Goal: Task Accomplishment & Management: Manage account settings

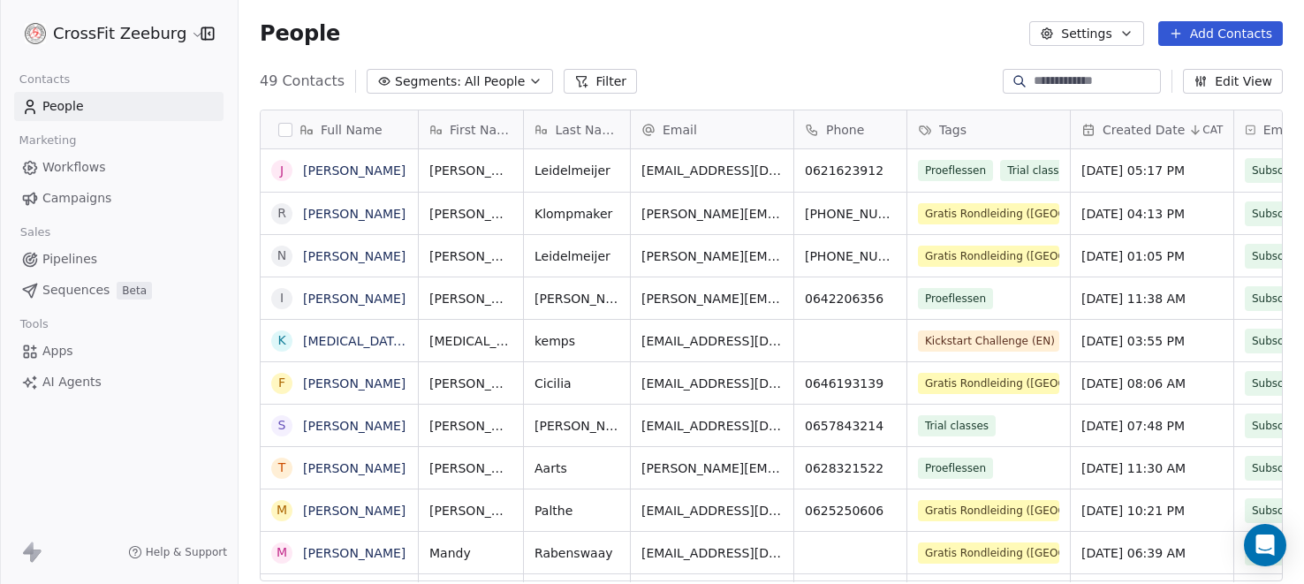
scroll to position [513, 1065]
click at [49, 352] on span "Apps" at bounding box center [57, 351] width 31 height 19
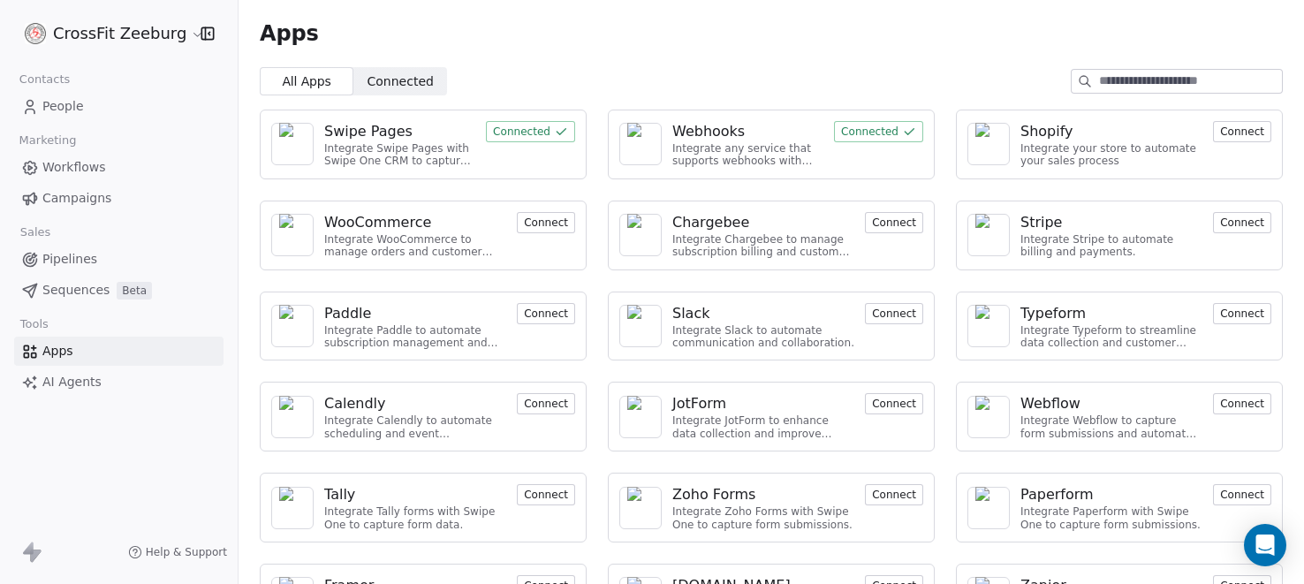
click at [705, 125] on div "Webhooks" at bounding box center [708, 131] width 72 height 21
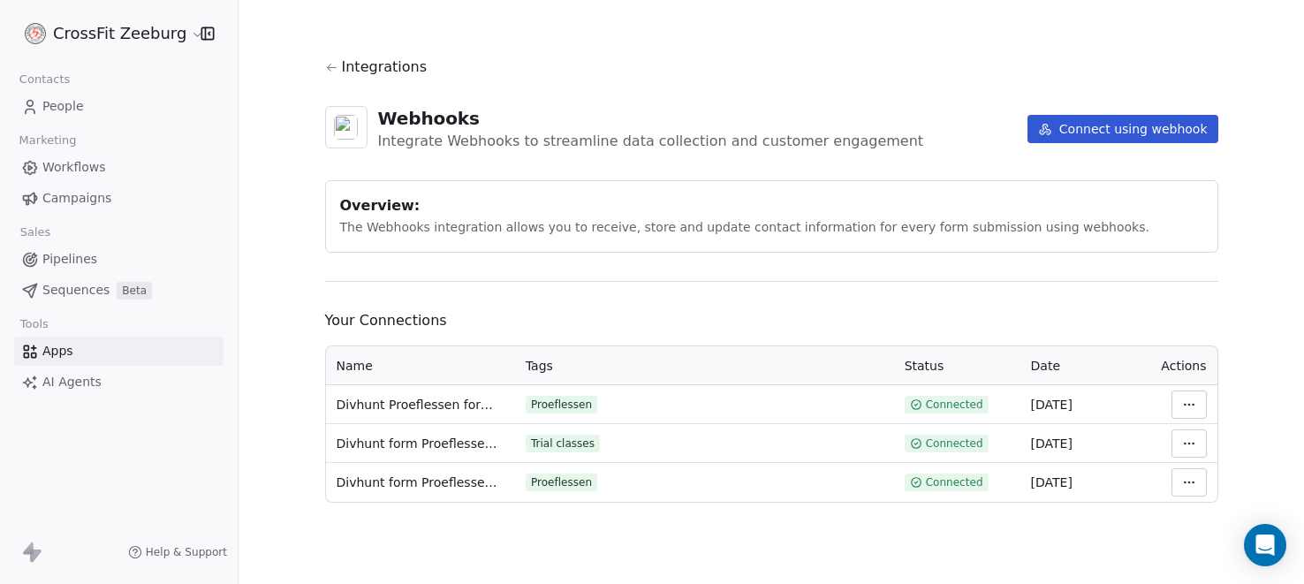
click at [1137, 135] on button "Connect using webhook" at bounding box center [1122, 129] width 191 height 28
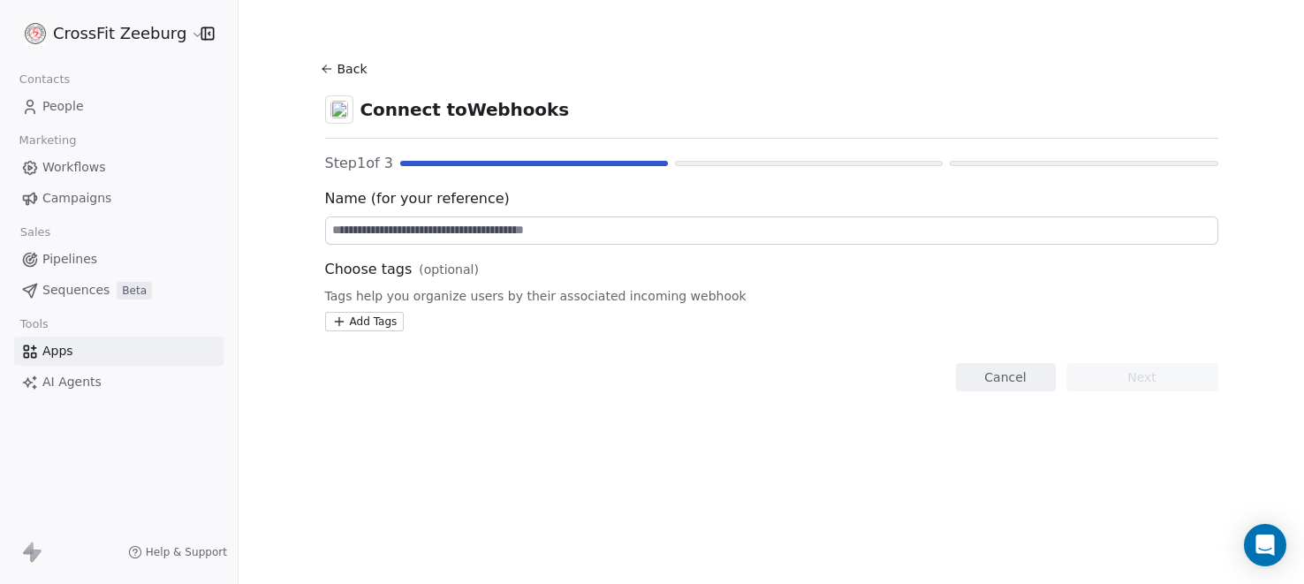
click at [488, 231] on input at bounding box center [771, 230] width 891 height 27
click at [488, 230] on input at bounding box center [771, 230] width 891 height 27
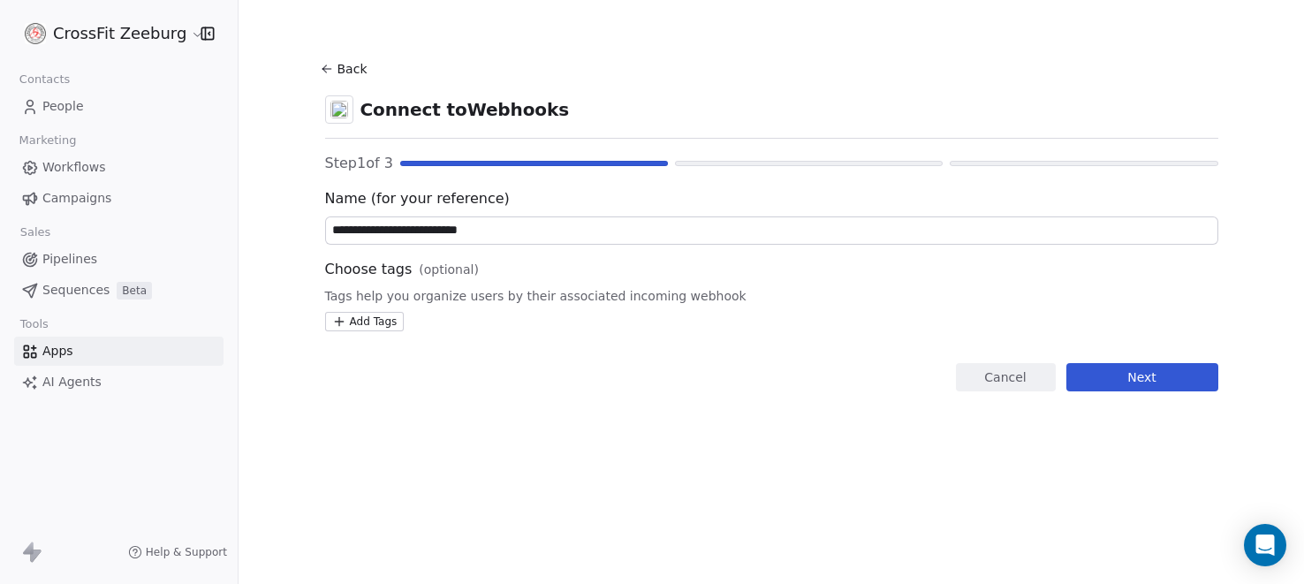
type input "**********"
click at [77, 287] on span "Sequences" at bounding box center [75, 290] width 67 height 19
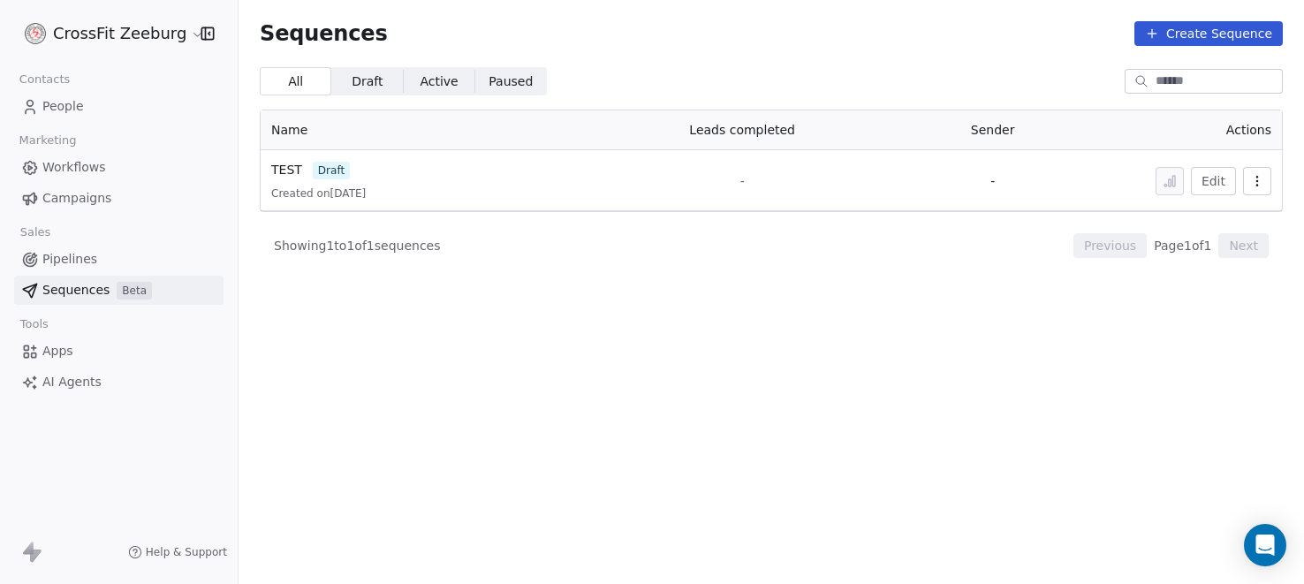
click at [1210, 35] on button "Create Sequence" at bounding box center [1208, 33] width 148 height 25
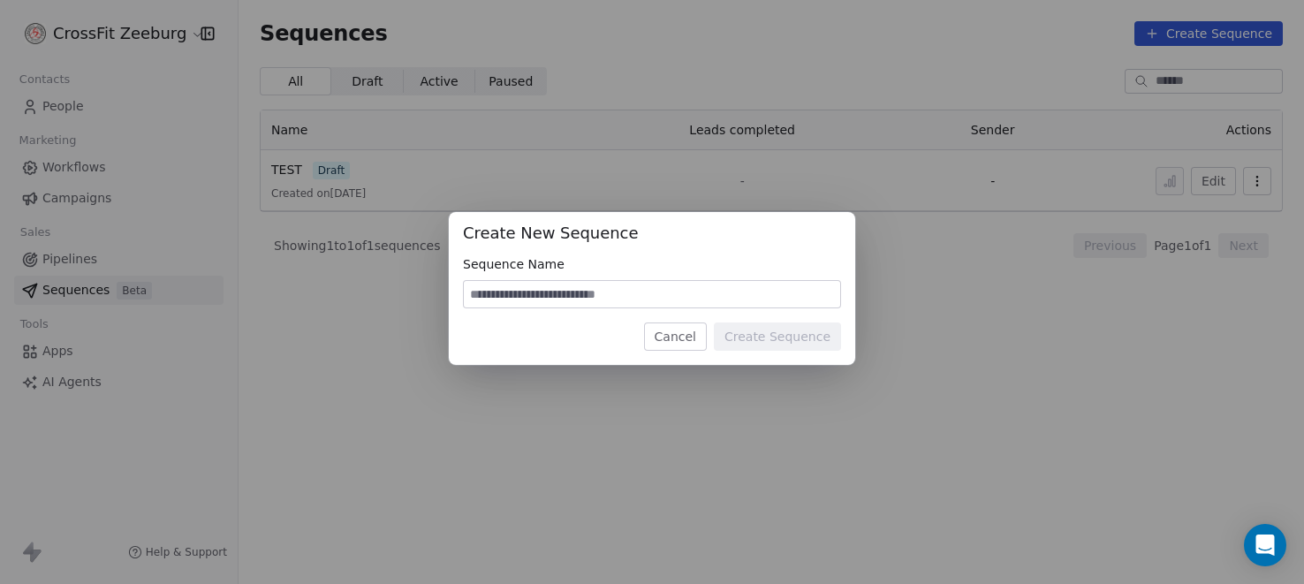
click at [341, 199] on div "Create New Sequence Sequence Name Cancel Create Sequence" at bounding box center [652, 292] width 1304 height 216
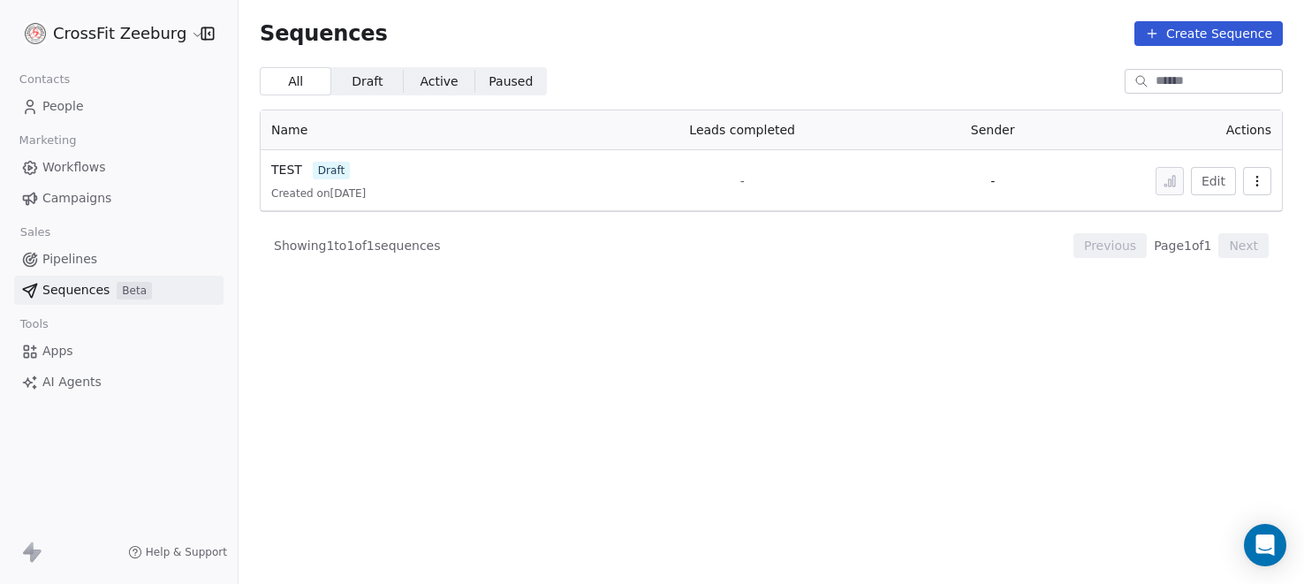
click at [336, 175] on span "draft" at bounding box center [331, 171] width 37 height 18
click at [282, 170] on span "TEST" at bounding box center [286, 170] width 31 height 14
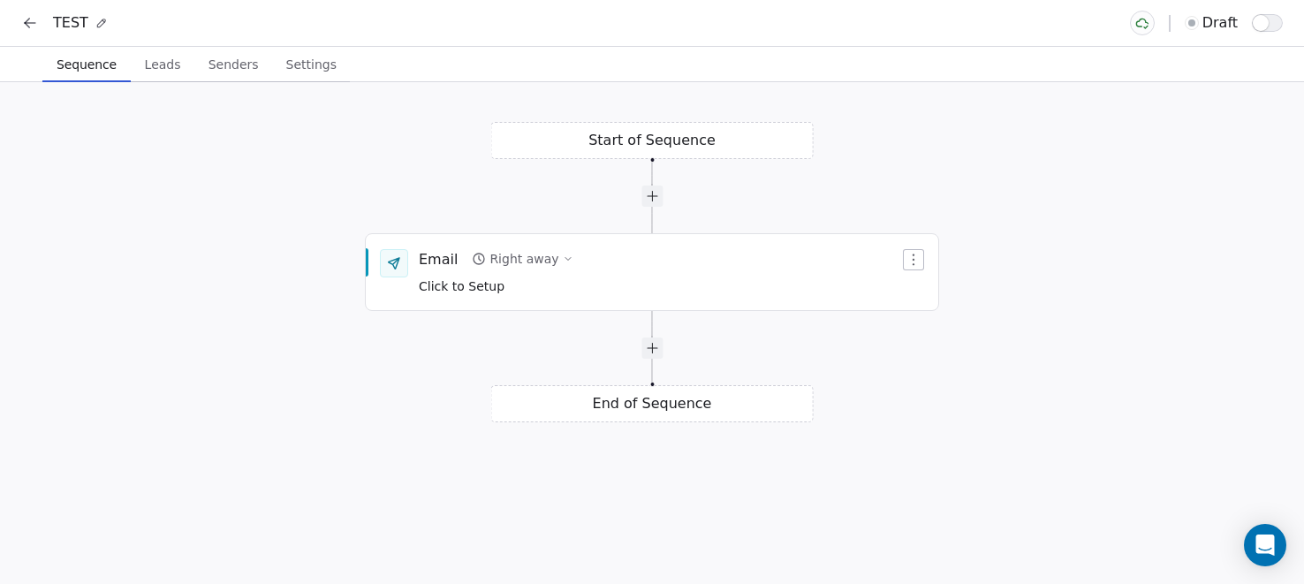
click at [661, 137] on div "Start of Sequence Email Right away Click to Setup End of Sequence" at bounding box center [652, 333] width 1304 height 502
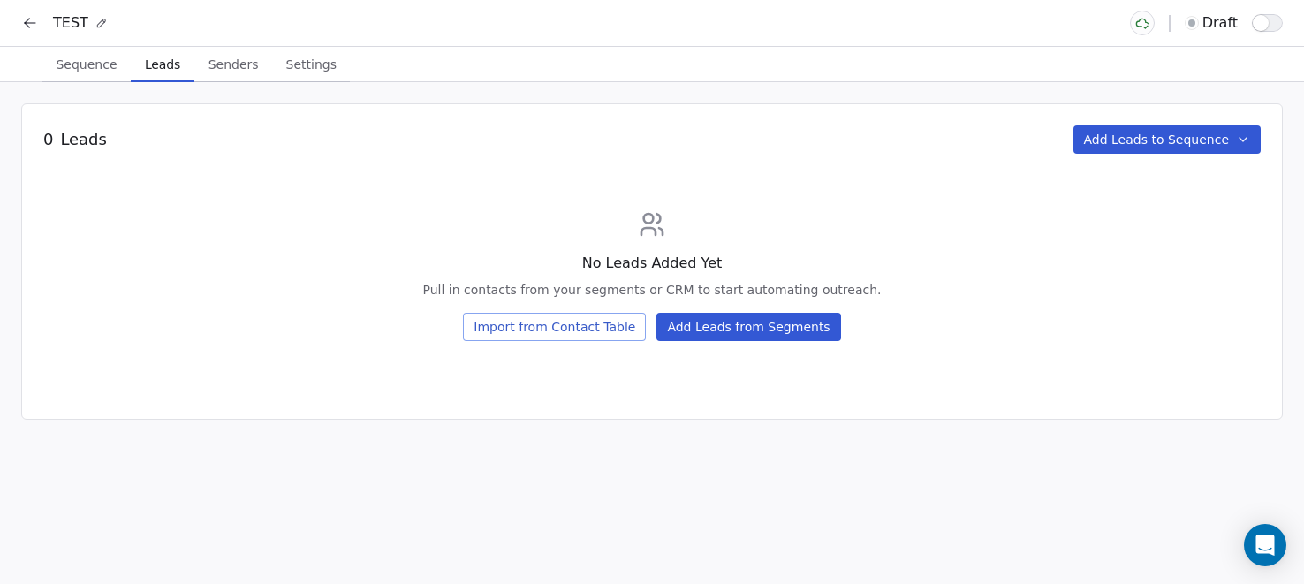
click at [157, 69] on span "Leads" at bounding box center [162, 64] width 49 height 25
click at [27, 16] on icon at bounding box center [30, 23] width 18 height 18
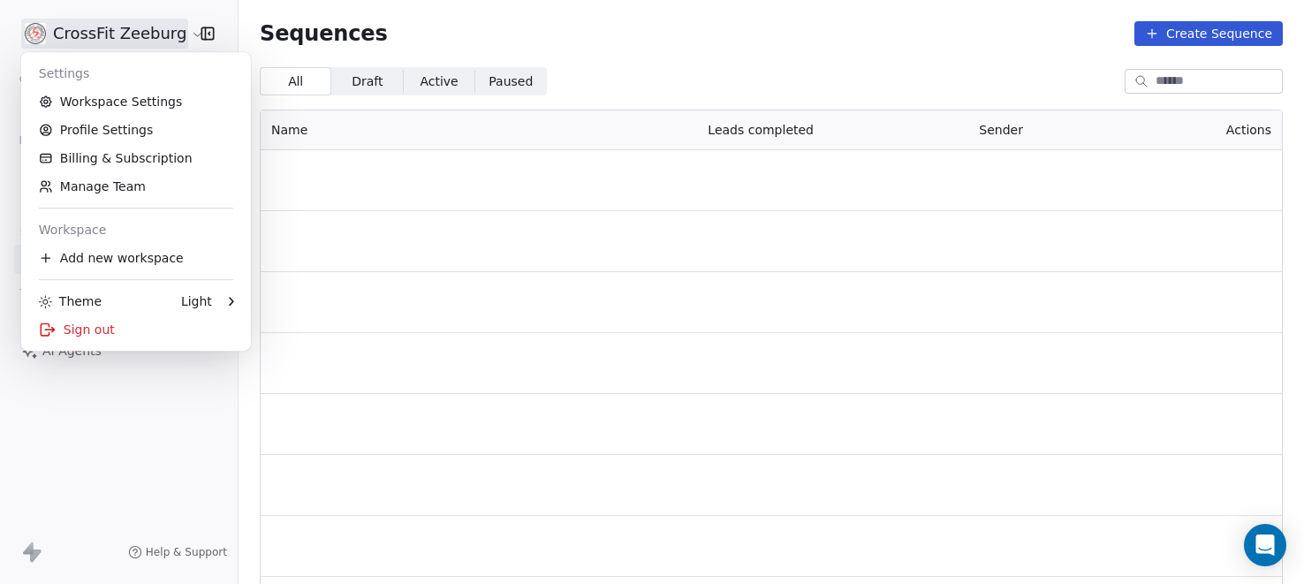
click at [30, 23] on html "CrossFit Zeeburg Contacts People Marketing Workflows Campaigns Sales Sequences …" at bounding box center [652, 292] width 1304 height 584
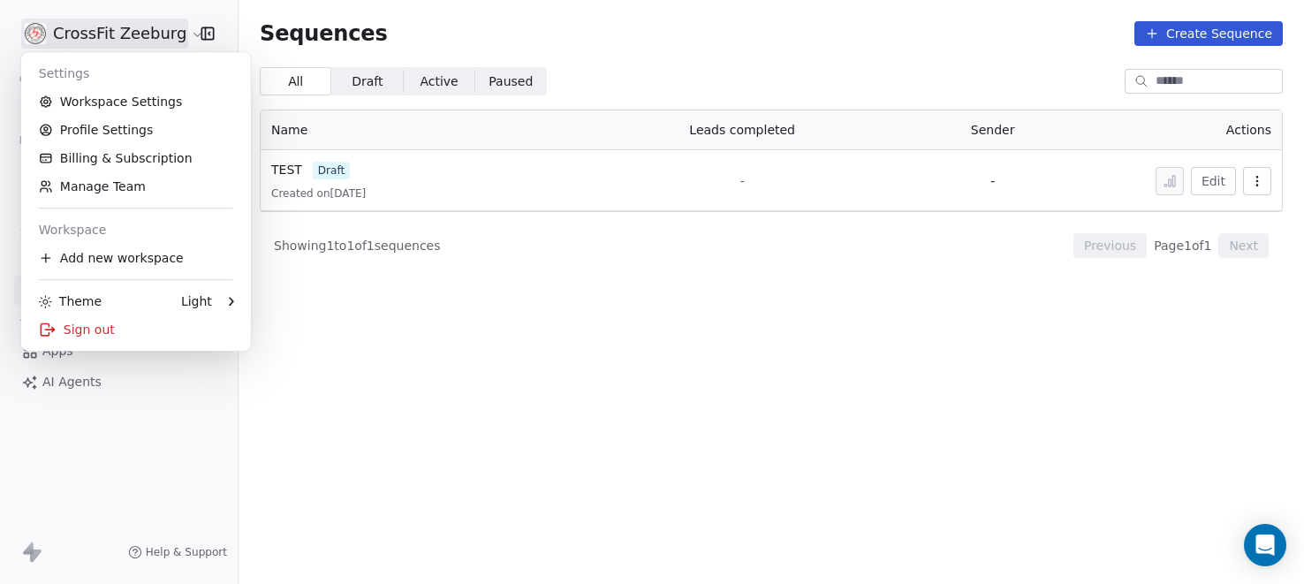
click at [13, 110] on html "CrossFit Zeeburg Contacts People Marketing Workflows Campaigns Sales Pipelines …" at bounding box center [652, 292] width 1304 height 584
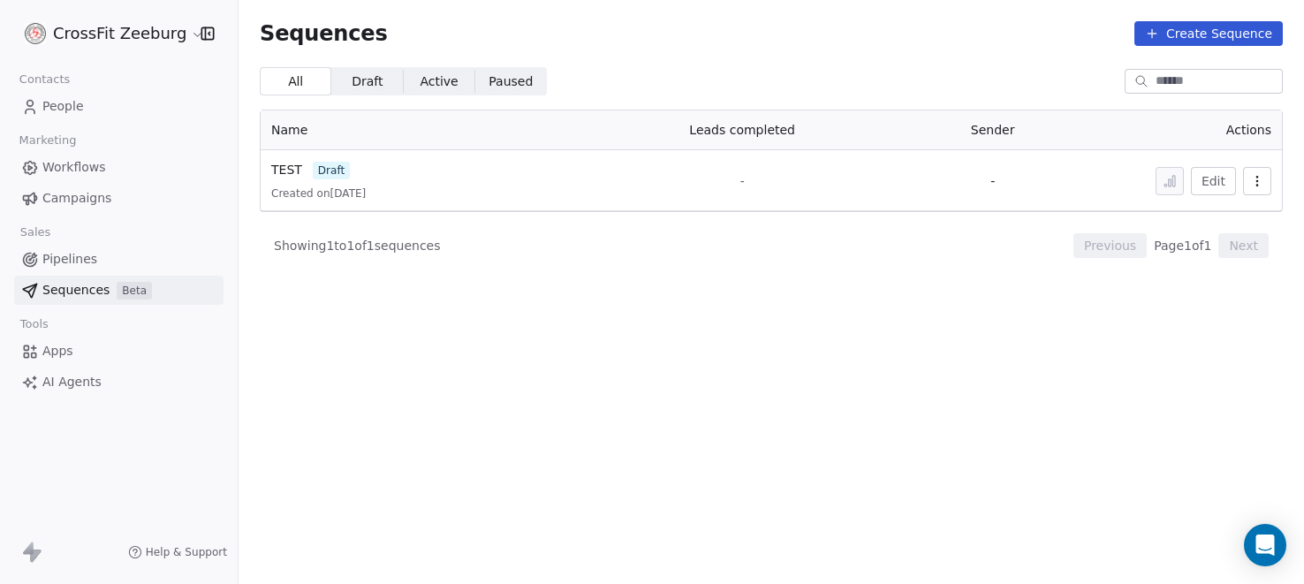
click at [63, 167] on span "Workflows" at bounding box center [74, 167] width 64 height 19
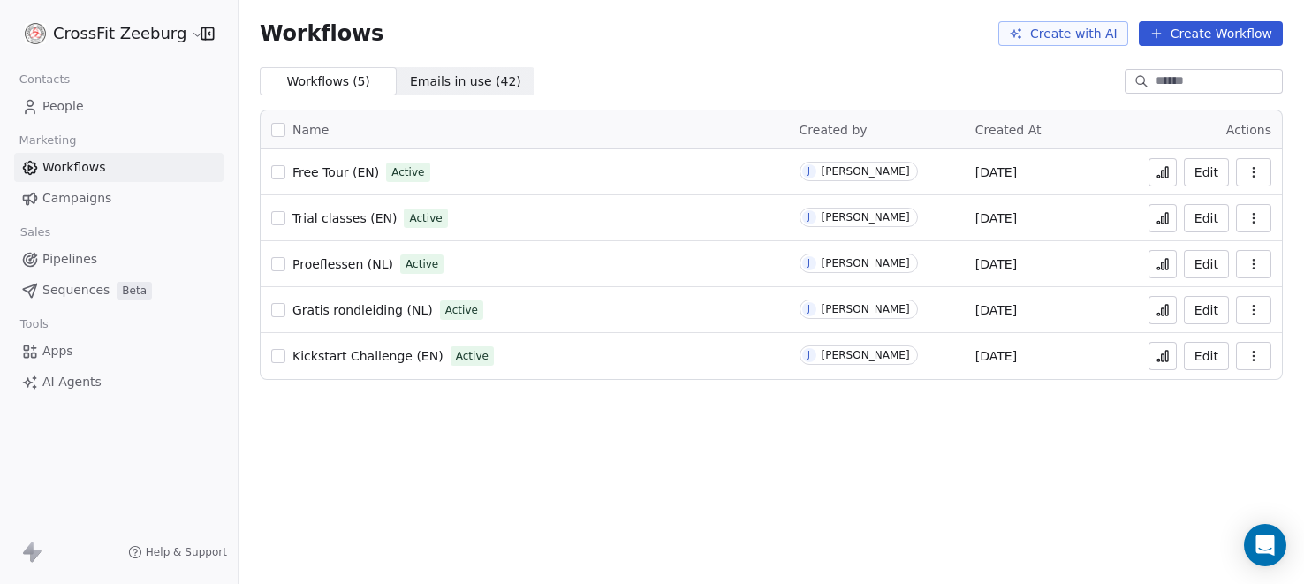
click at [1225, 34] on button "Create Workflow" at bounding box center [1211, 33] width 144 height 25
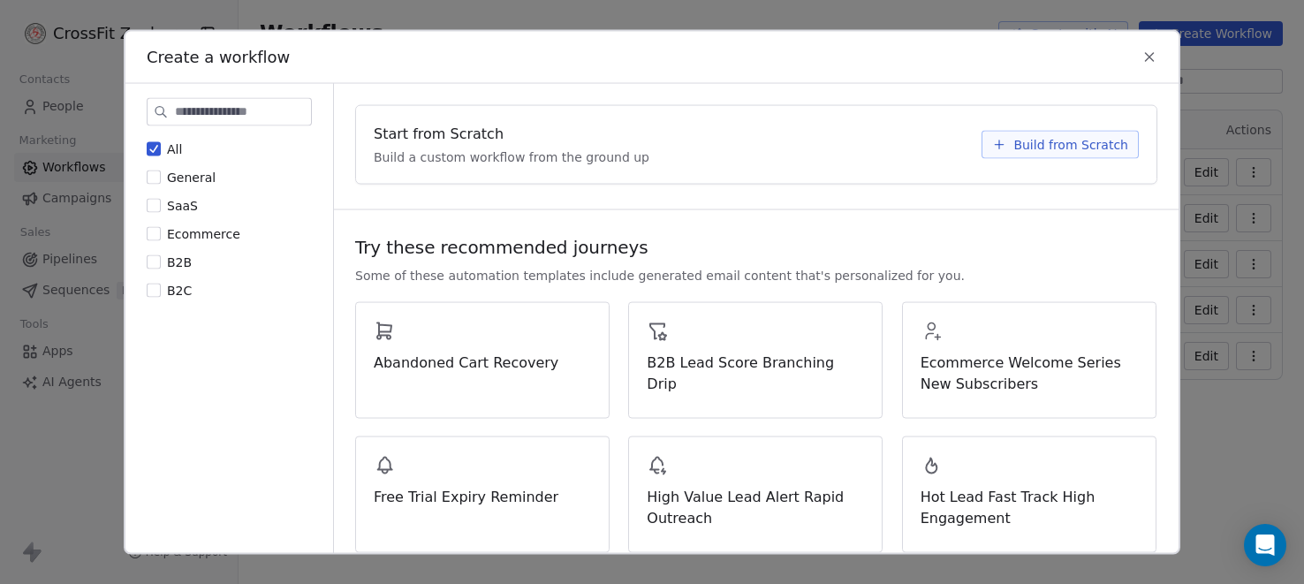
click at [1058, 136] on span "Build from Scratch" at bounding box center [1070, 144] width 115 height 18
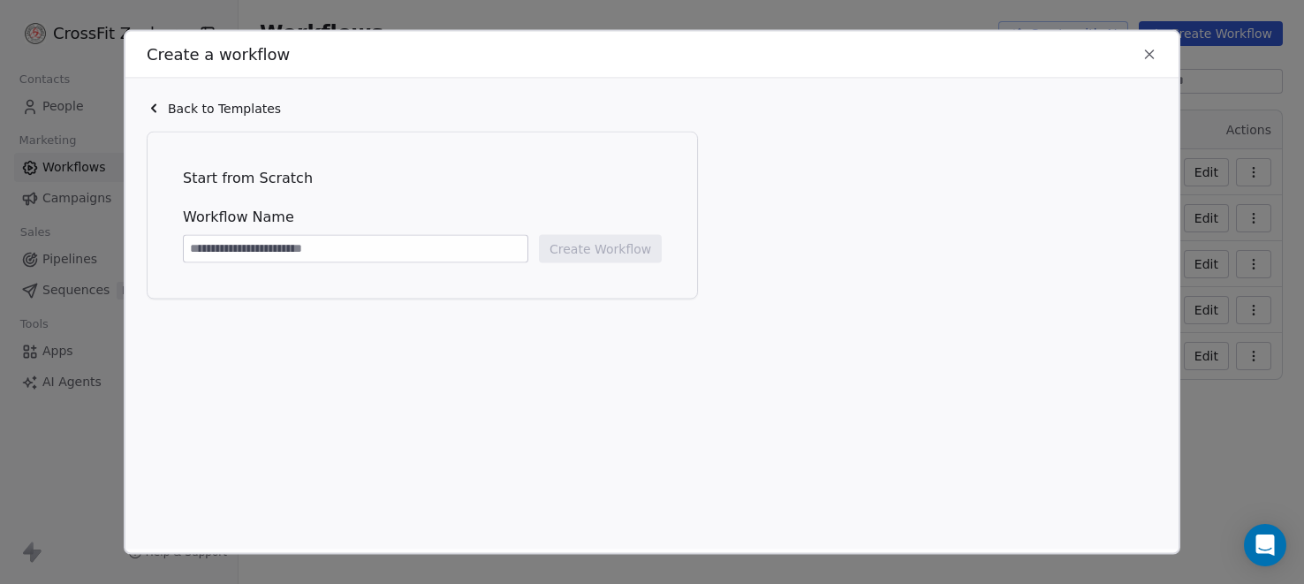
click at [344, 247] on input at bounding box center [356, 248] width 344 height 27
type input "**********"
click at [587, 254] on button "Create Workflow" at bounding box center [600, 248] width 123 height 28
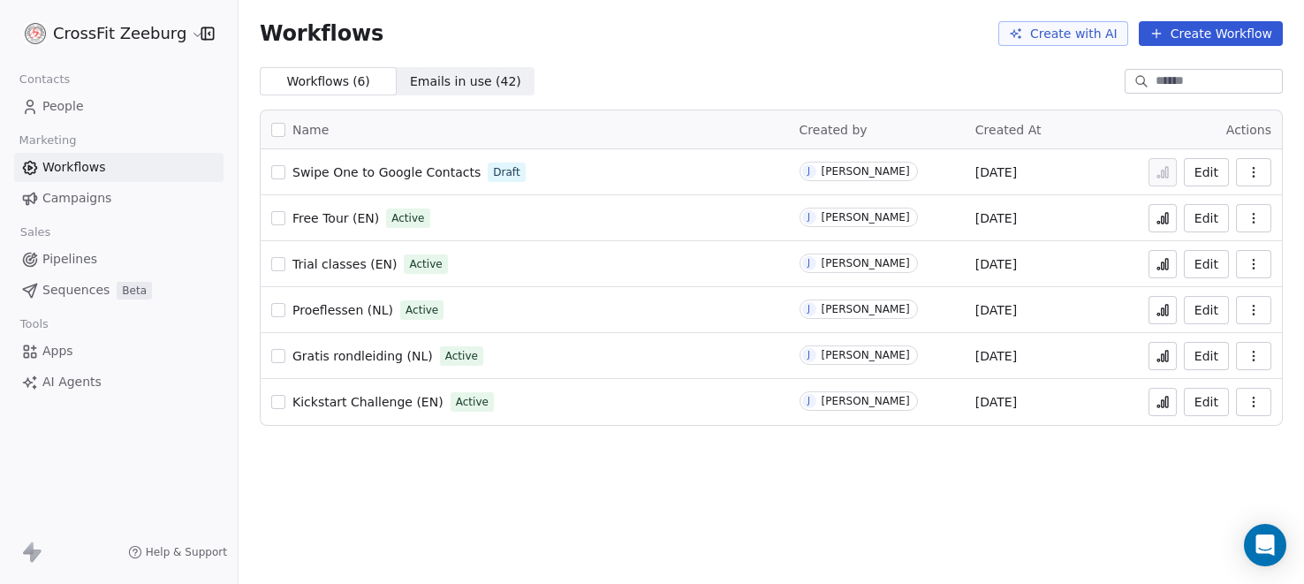
click at [413, 168] on span "Swipe One to Google Contacts" at bounding box center [386, 172] width 188 height 14
click at [64, 102] on span "People" at bounding box center [63, 106] width 42 height 19
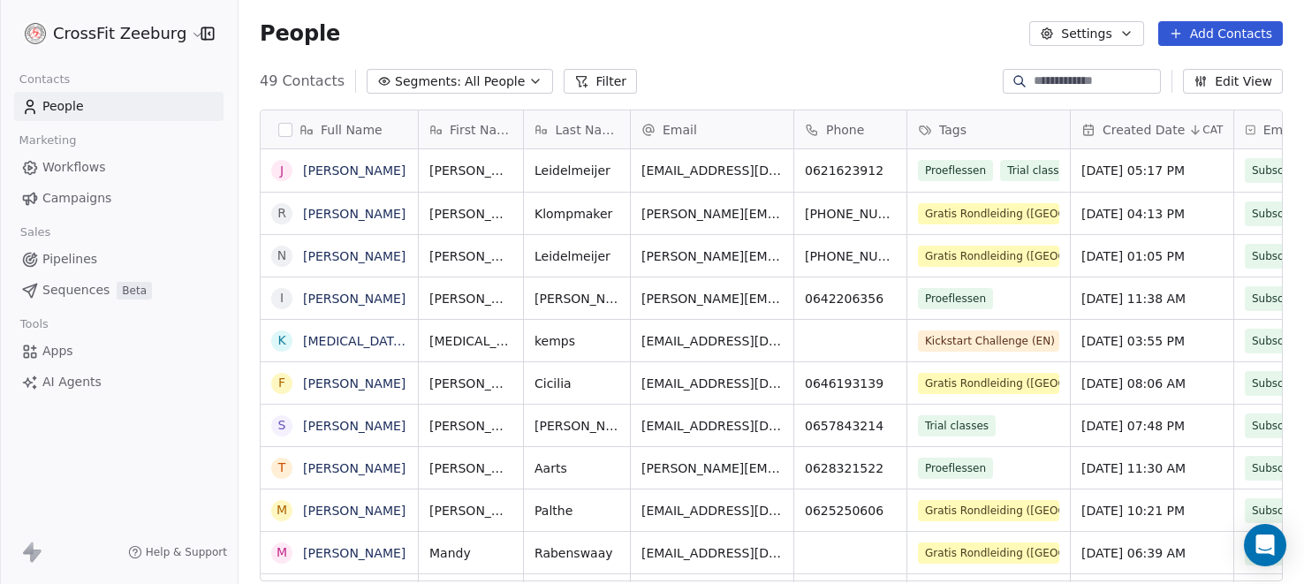
scroll to position [513, 1065]
click at [1217, 38] on button "Add Contacts" at bounding box center [1220, 33] width 125 height 25
click at [1189, 70] on span "Create new contact" at bounding box center [1230, 72] width 121 height 19
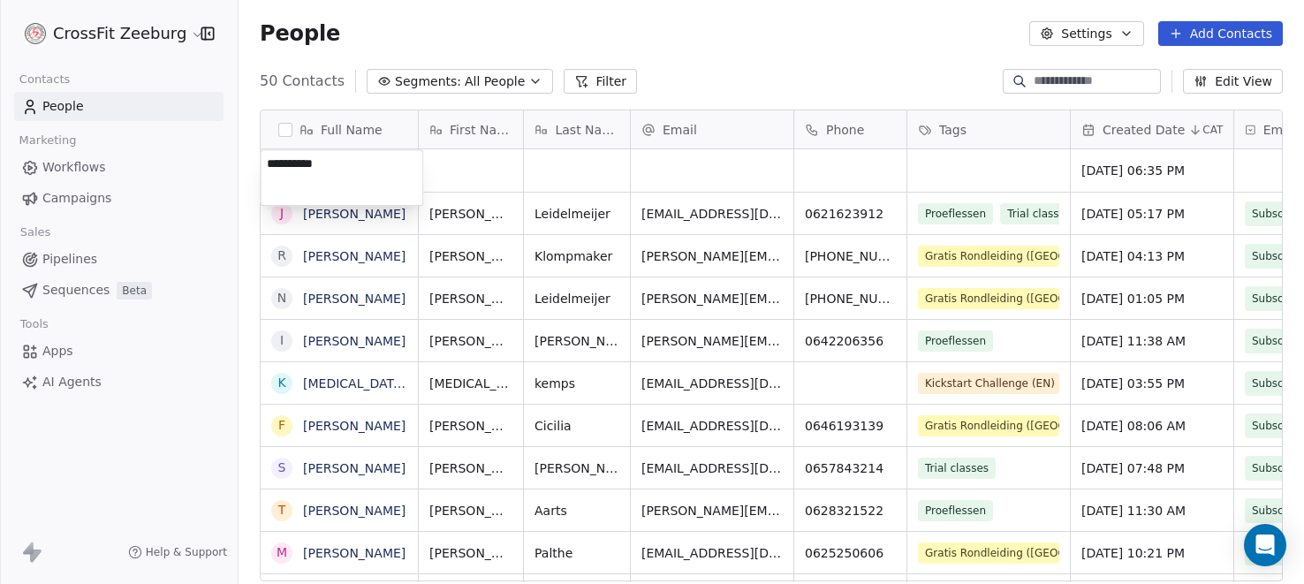
type textarea "**********"
click at [462, 162] on html "CrossFit Zeeburg Contacts People Marketing Workflows Campaigns Sales Pipelines …" at bounding box center [652, 292] width 1304 height 584
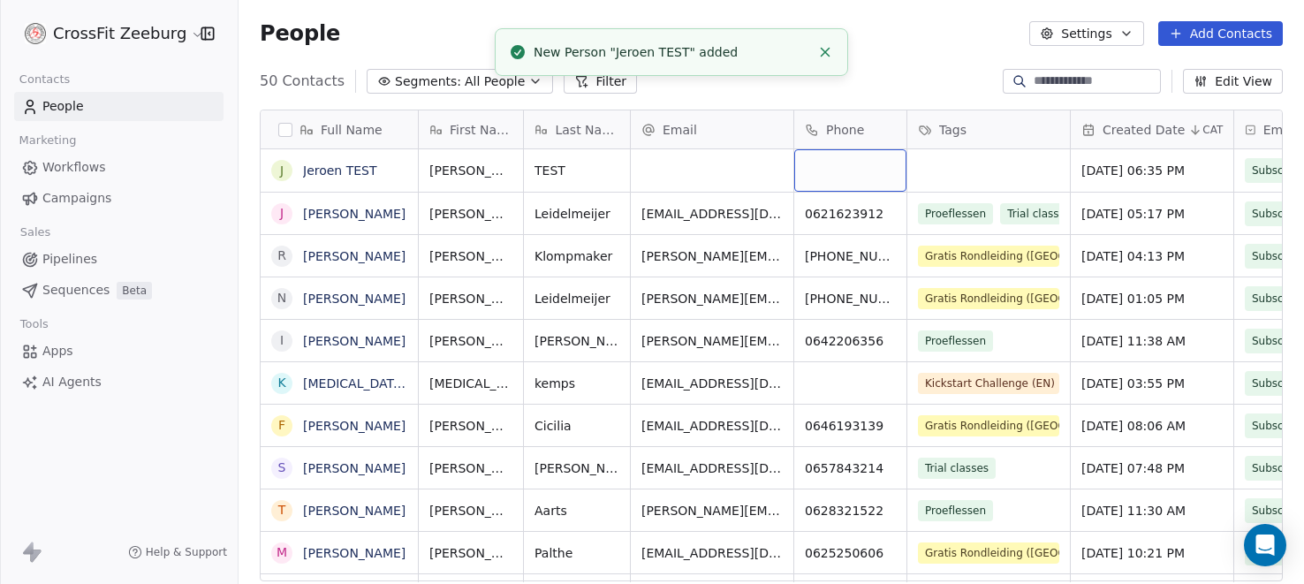
click at [843, 175] on div "grid" at bounding box center [850, 170] width 112 height 42
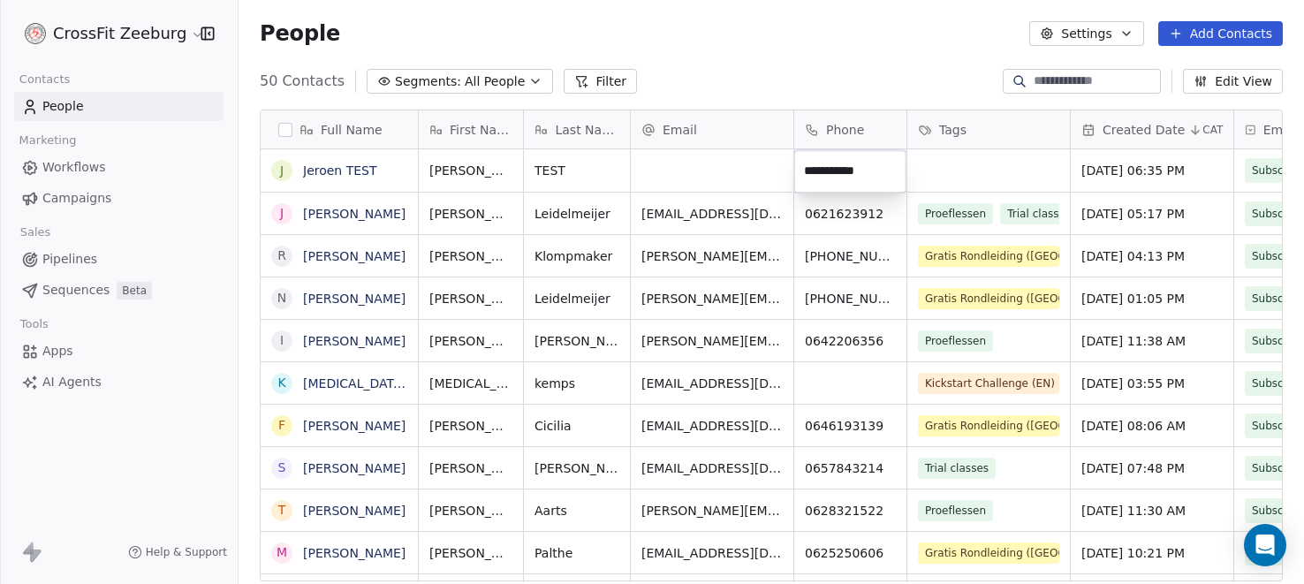
type input "**********"
click at [742, 171] on html "CrossFit Zeeburg Contacts People Marketing Workflows Campaigns Sales Pipelines …" at bounding box center [652, 292] width 1304 height 584
click at [685, 169] on div "grid" at bounding box center [712, 170] width 163 height 42
type input "**********"
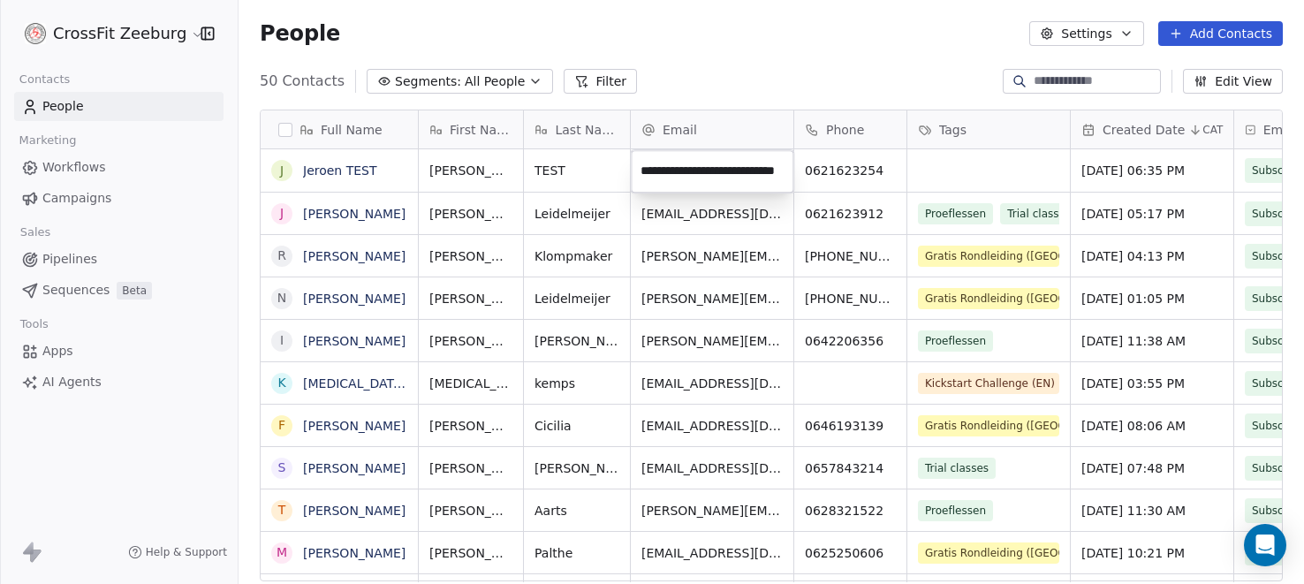
scroll to position [0, 29]
click at [337, 165] on link "Jeroen TEST" at bounding box center [340, 170] width 74 height 14
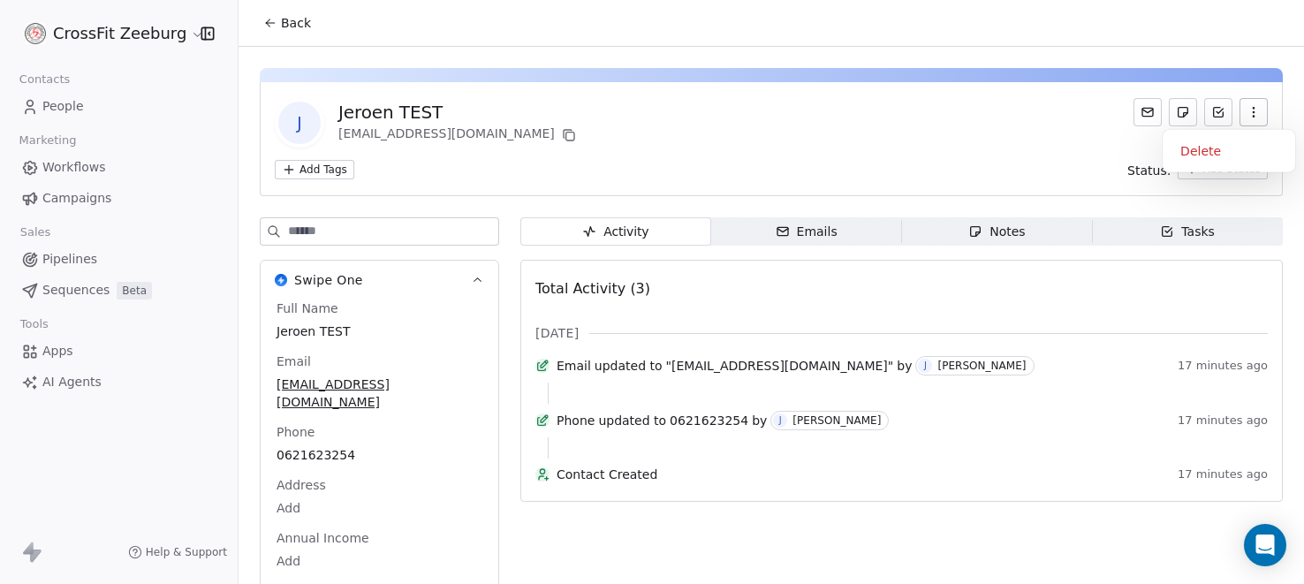
click at [1252, 110] on icon "button" at bounding box center [1253, 112] width 14 height 14
click at [1188, 150] on div "Delete" at bounding box center [1229, 151] width 118 height 28
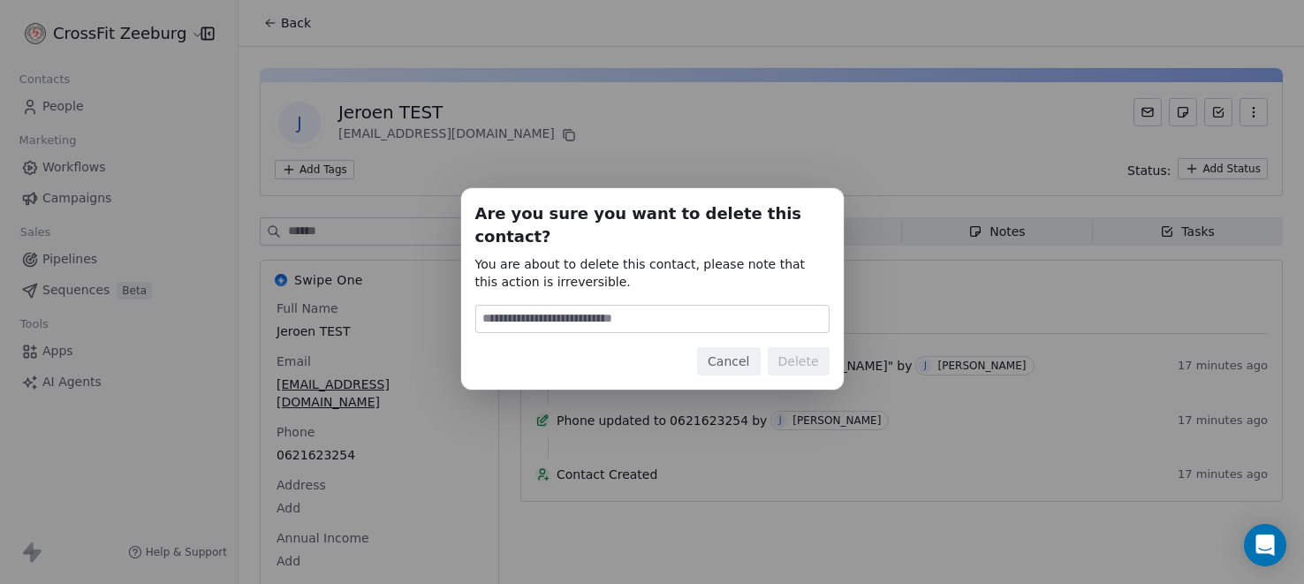
click at [679, 306] on input at bounding box center [652, 319] width 352 height 27
type input "******"
click at [812, 354] on button "Delete" at bounding box center [799, 361] width 62 height 28
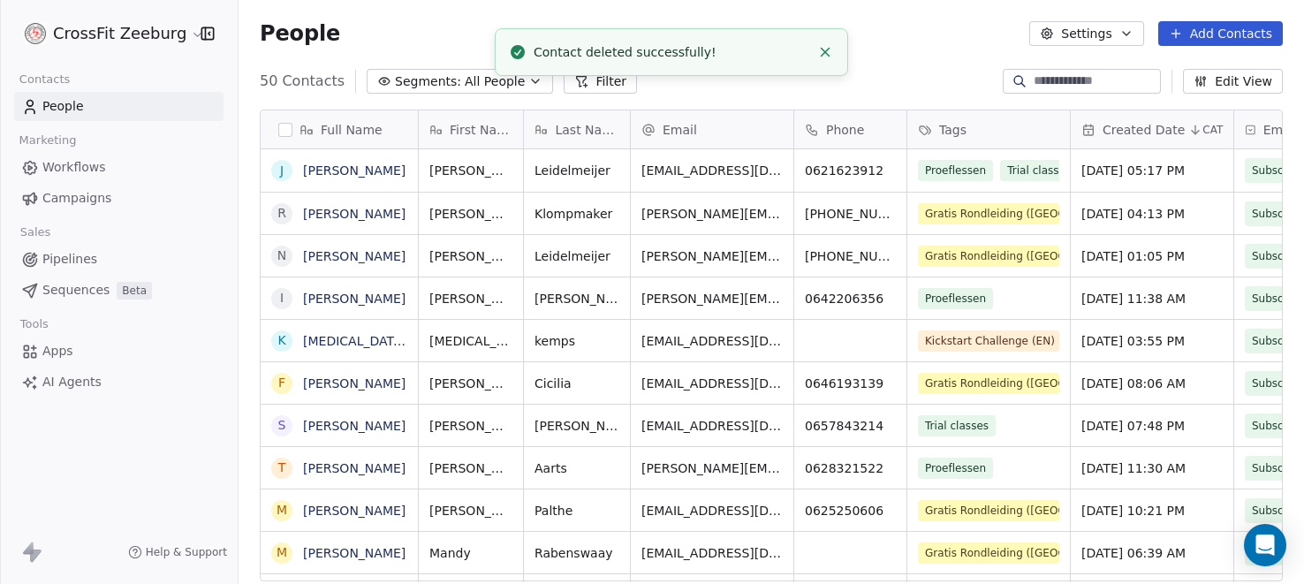
scroll to position [513, 1065]
click at [351, 172] on link "[PERSON_NAME]" at bounding box center [354, 170] width 102 height 14
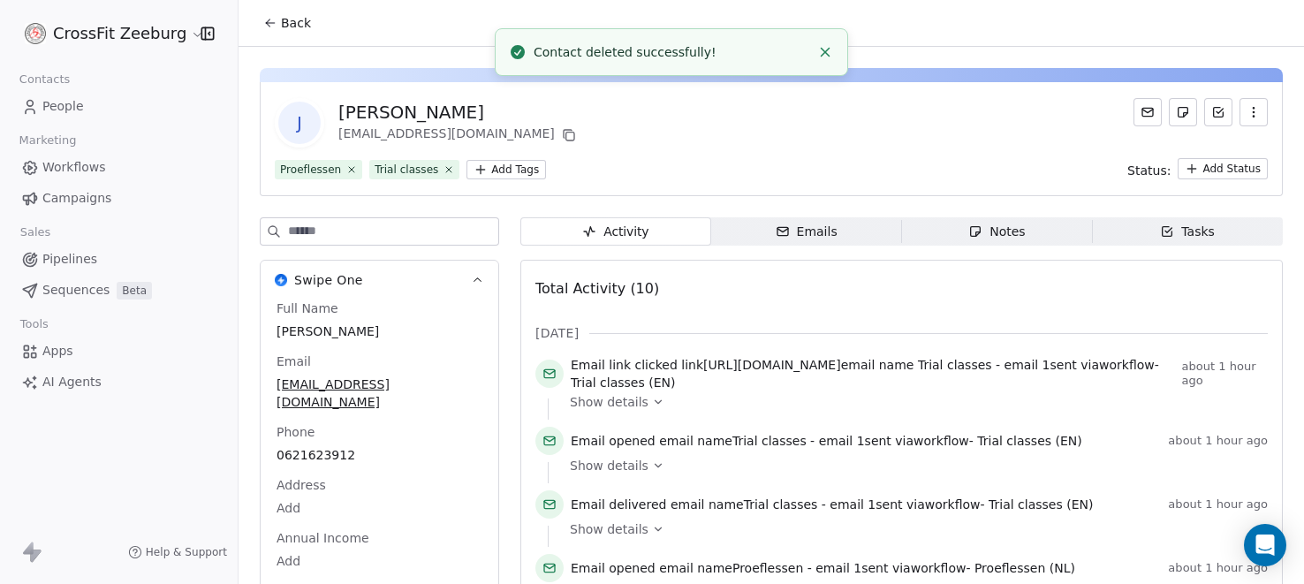
click at [1253, 108] on icon "button" at bounding box center [1253, 108] width 1 height 1
click at [1208, 148] on div "Delete" at bounding box center [1229, 151] width 118 height 28
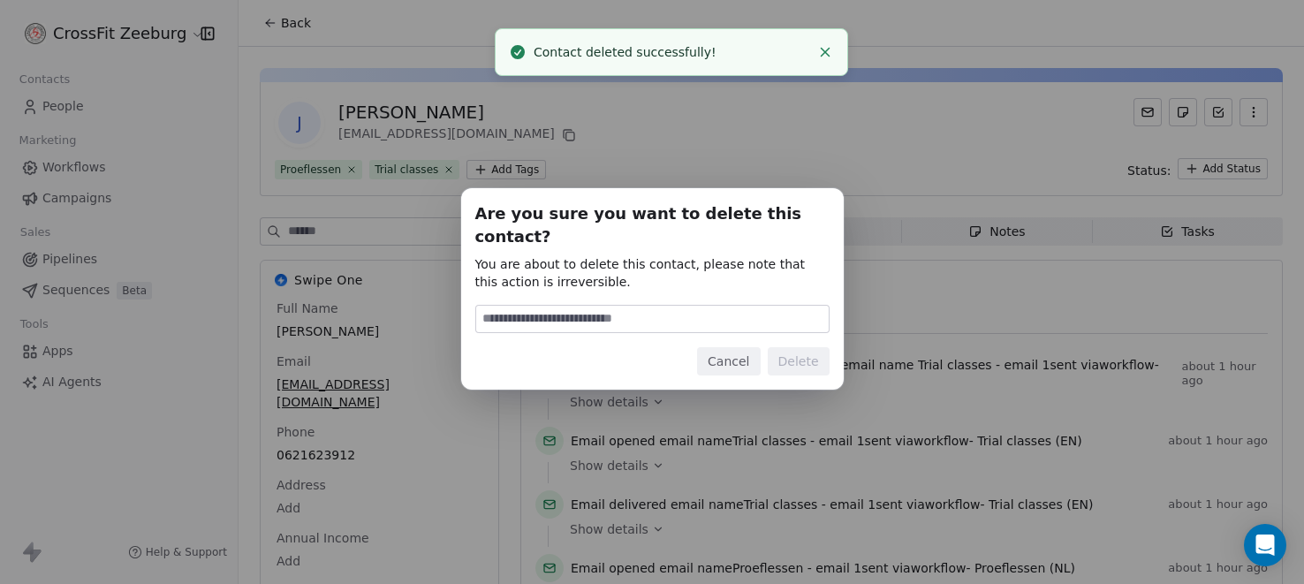
click at [693, 307] on input at bounding box center [652, 319] width 352 height 27
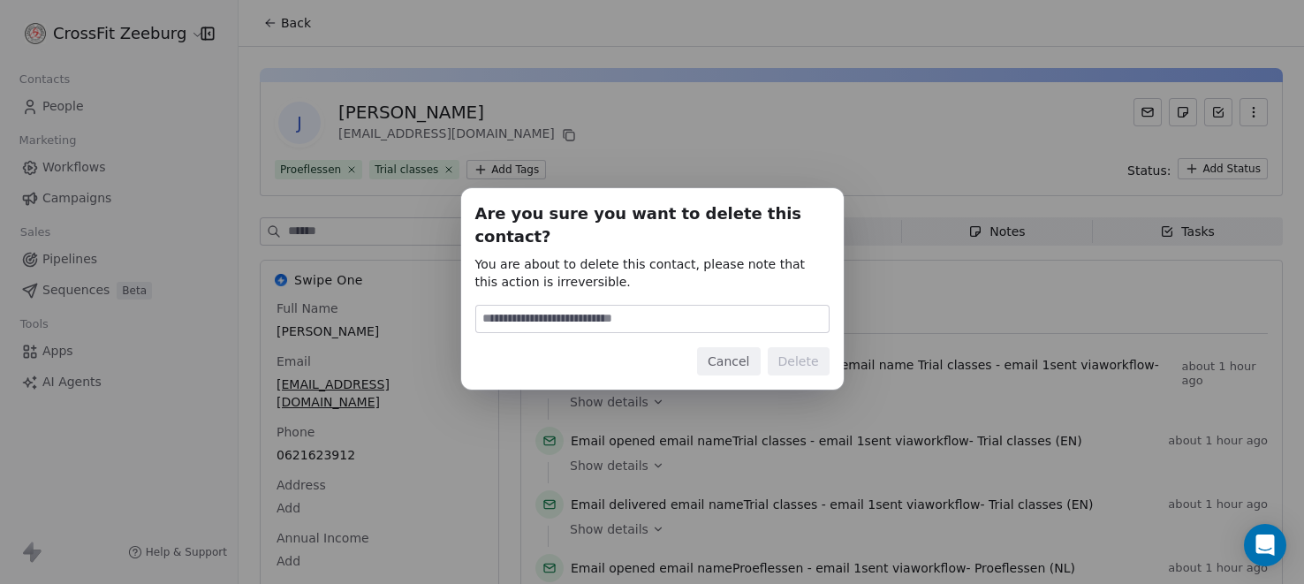
type input "******"
click at [803, 348] on button "Delete" at bounding box center [799, 361] width 62 height 28
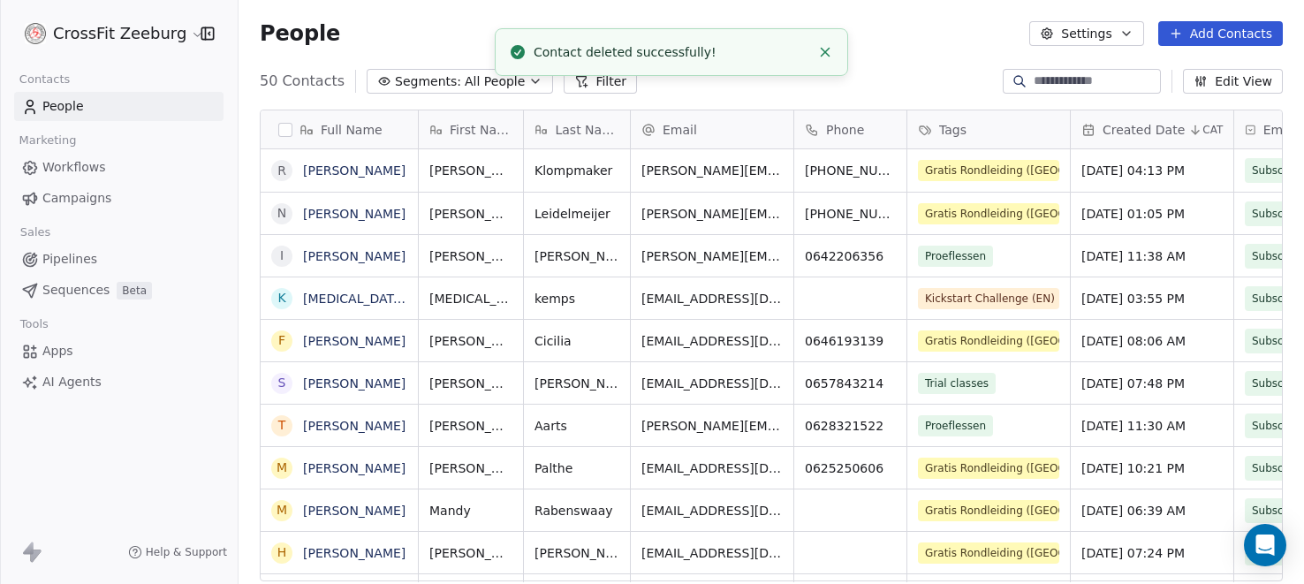
scroll to position [513, 1065]
click at [65, 102] on span "People" at bounding box center [63, 106] width 42 height 19
